Goal: Task Accomplishment & Management: Use online tool/utility

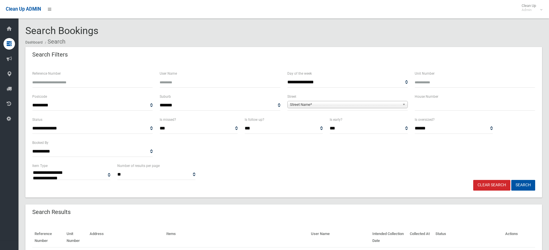
select select
click at [413, 105] on div "House Number" at bounding box center [474, 104] width 127 height 23
click at [421, 105] on input "text" at bounding box center [475, 105] width 121 height 11
type input "****"
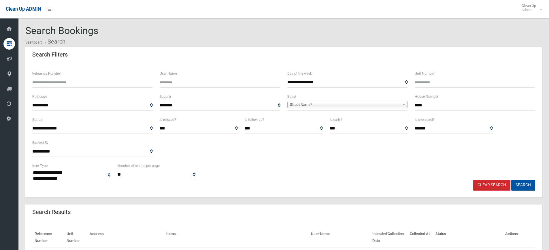
click at [358, 103] on span "Street Name*" at bounding box center [345, 104] width 110 height 7
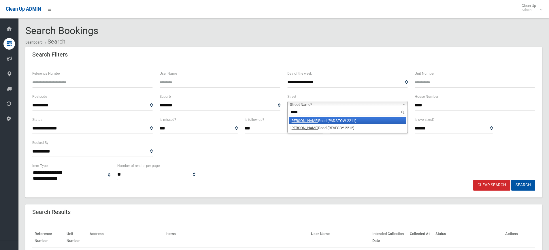
type input "*****"
click at [326, 118] on li "[PERSON_NAME] Road (PADSTOW 2211)" at bounding box center [348, 120] width 118 height 7
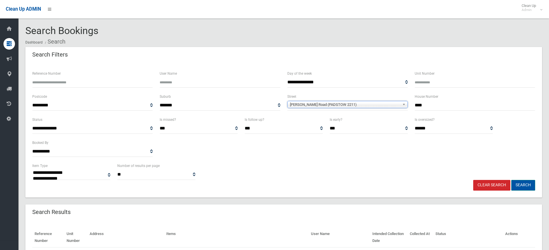
click at [533, 186] on button "Search" at bounding box center [523, 185] width 24 height 11
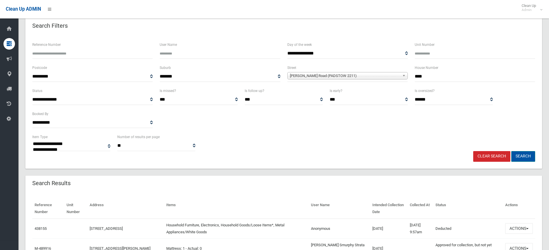
scroll to position [58, 0]
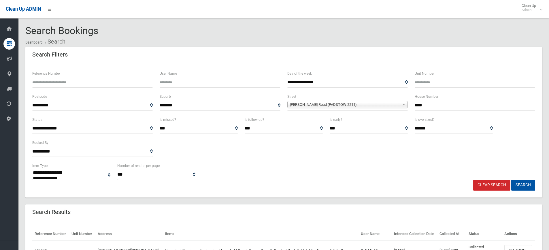
select select
click at [489, 185] on link "Clear Search" at bounding box center [491, 185] width 37 height 11
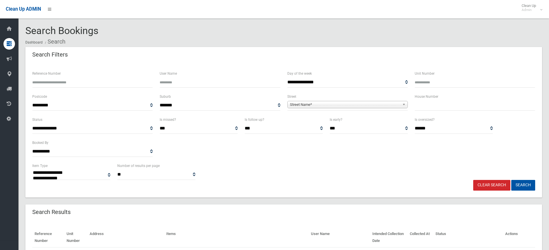
select select
click at [434, 104] on input "text" at bounding box center [475, 105] width 121 height 11
type input "**"
click at [355, 108] on span "Street Name*" at bounding box center [345, 104] width 110 height 7
drag, startPoint x: 314, startPoint y: 113, endPoint x: 300, endPoint y: 114, distance: 14.8
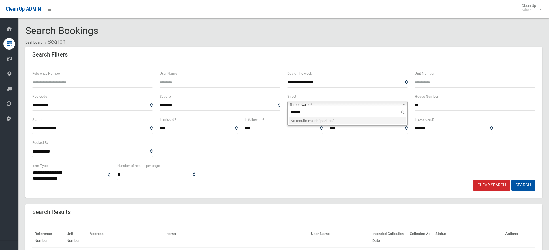
click at [300, 114] on input "*******" at bounding box center [348, 112] width 118 height 7
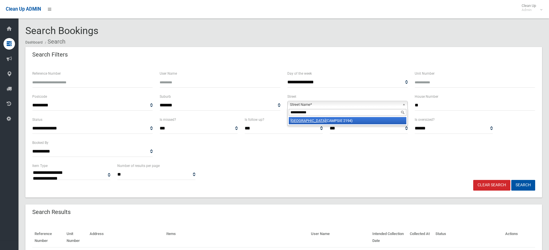
type input "**********"
click at [304, 120] on em "Park Street" at bounding box center [308, 120] width 35 height 4
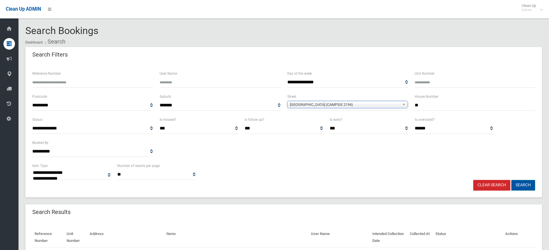
click at [522, 182] on button "Search" at bounding box center [523, 185] width 24 height 11
select select
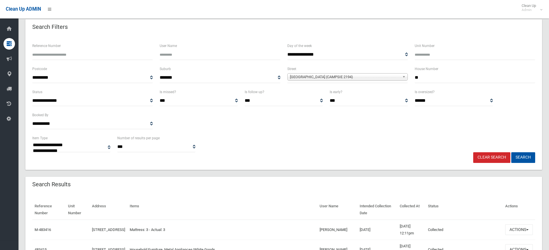
scroll to position [86, 0]
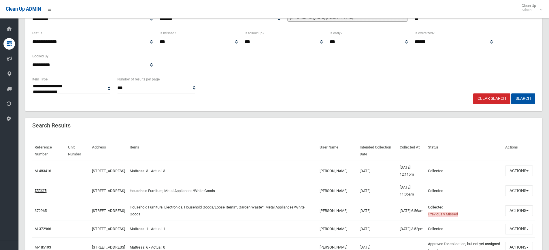
click at [42, 190] on link "483415" at bounding box center [41, 191] width 12 height 4
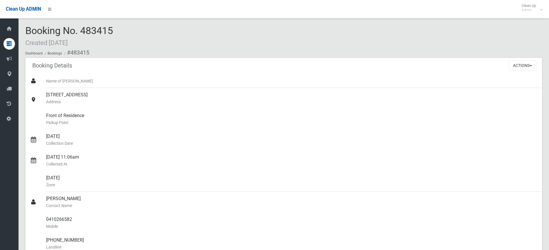
scroll to position [346, 0]
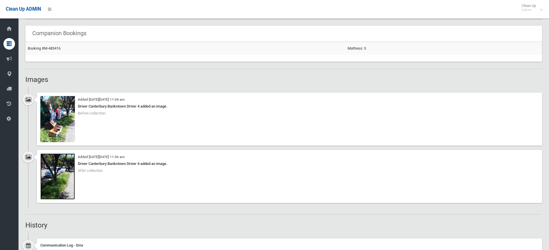
click at [53, 182] on img at bounding box center [57, 176] width 35 height 46
click at [60, 122] on img at bounding box center [57, 119] width 35 height 46
click at [70, 184] on img at bounding box center [57, 176] width 35 height 46
click at [56, 108] on img at bounding box center [57, 119] width 35 height 46
click at [67, 112] on img at bounding box center [57, 119] width 35 height 46
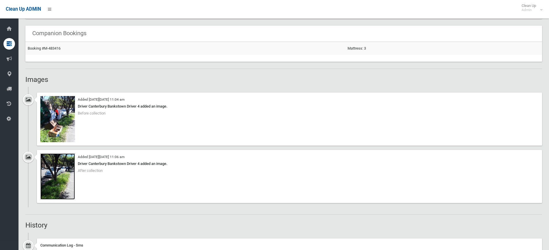
click at [61, 174] on img at bounding box center [57, 176] width 35 height 46
click at [205, 231] on div "Booking Details Actions View Booking Edit Booking Clone Booking Add Booking Ima…" at bounding box center [283, 72] width 517 height 721
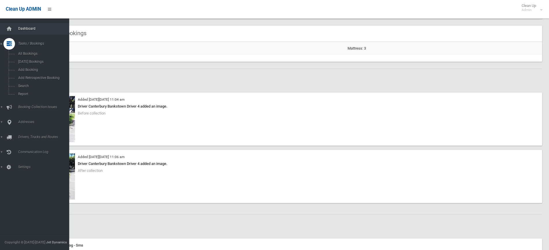
click at [20, 27] on span "Dashboard" at bounding box center [44, 29] width 57 height 4
